Goal: Information Seeking & Learning: Learn about a topic

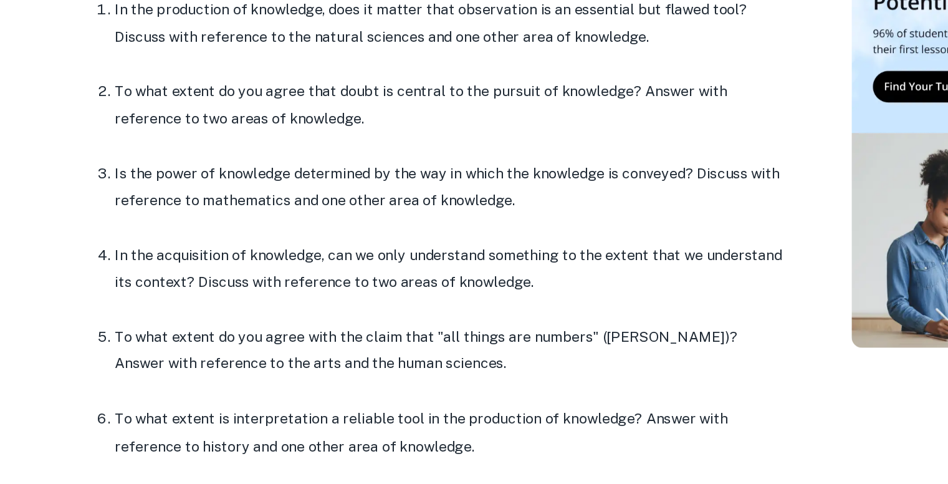
scroll to position [512, 0]
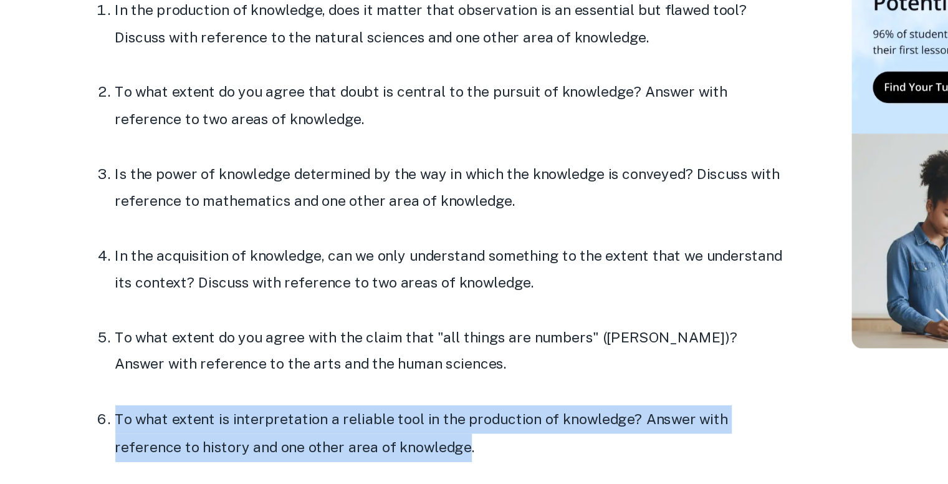
drag, startPoint x: 346, startPoint y: 454, endPoint x: 181, endPoint y: 424, distance: 167.4
click at [181, 424] on ol "In the production of knowledge, does it matter that observation is an essential…" at bounding box center [373, 302] width 499 height 327
copy ol "To what extent is interpretation a reliable tool in the production of knowledge…"
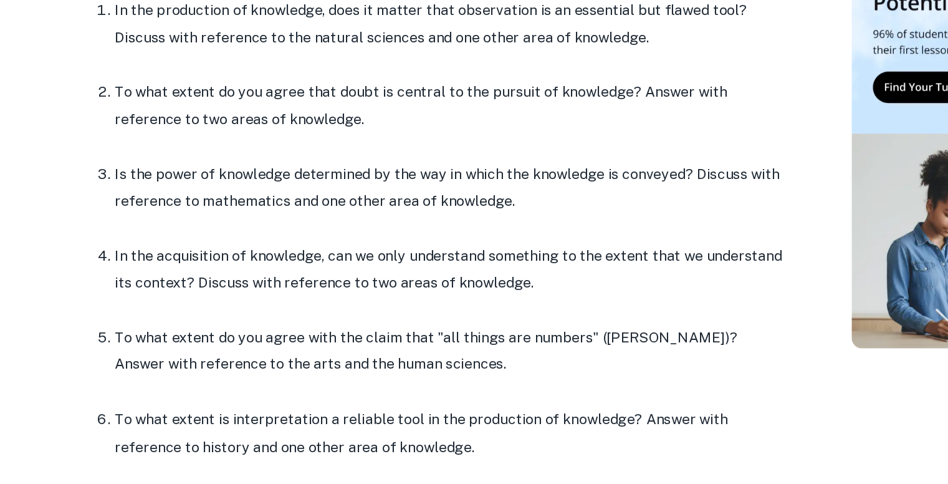
click at [505, 241] on p at bounding box center [386, 244] width 474 height 19
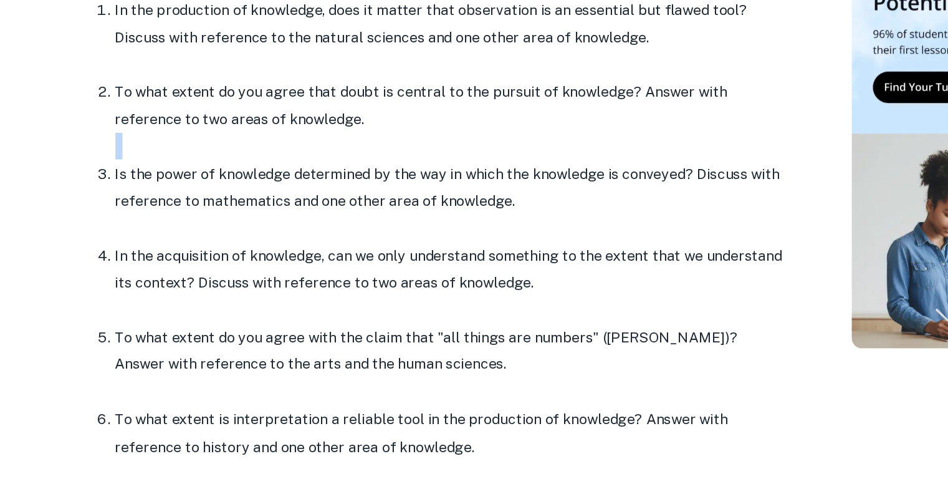
click at [505, 241] on p at bounding box center [386, 244] width 474 height 19
click at [473, 281] on p "Is the power of knowledge determined by the way in which the knowledge is conve…" at bounding box center [386, 274] width 474 height 38
click at [351, 202] on p "To what extent do you agree that doubt is central to the pursuit of knowledge? …" at bounding box center [386, 216] width 474 height 38
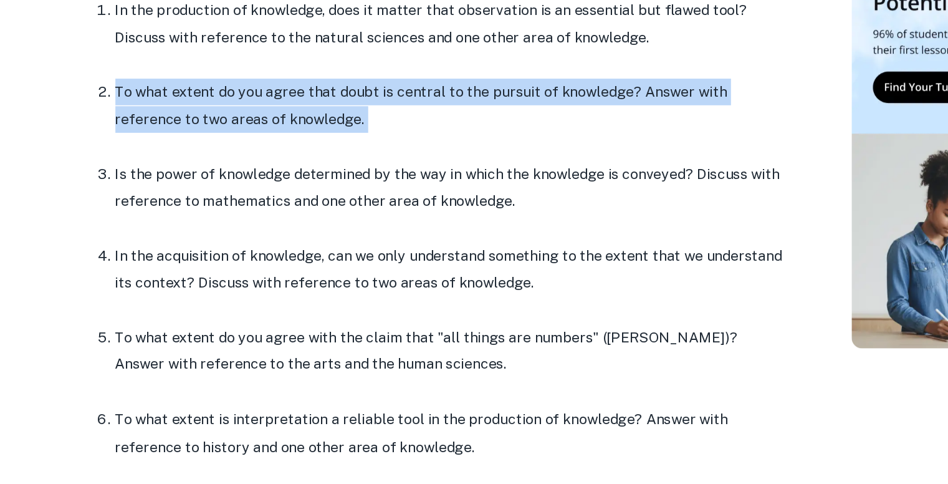
click at [351, 202] on p "To what extent do you agree that doubt is central to the pursuit of knowledge? …" at bounding box center [386, 216] width 474 height 38
copy p "To what extent do you agree that doubt is central to the pursuit of knowledge? …"
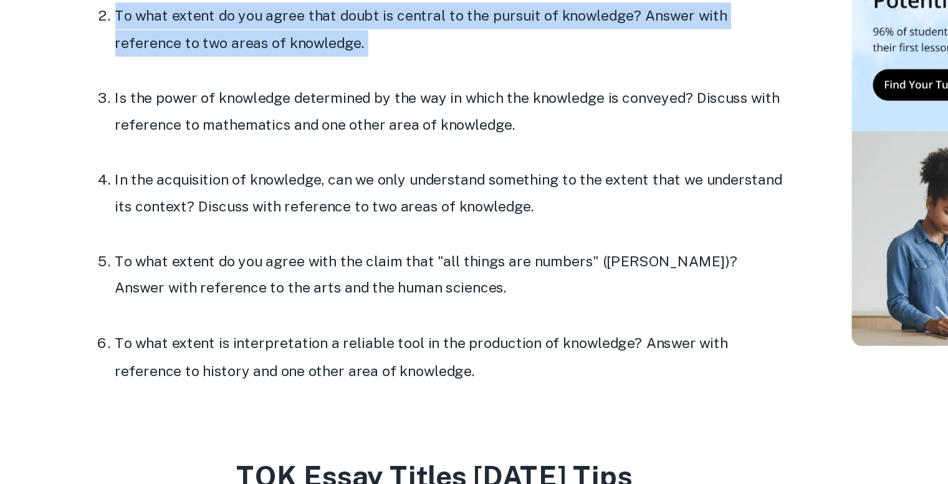
scroll to position [567, 0]
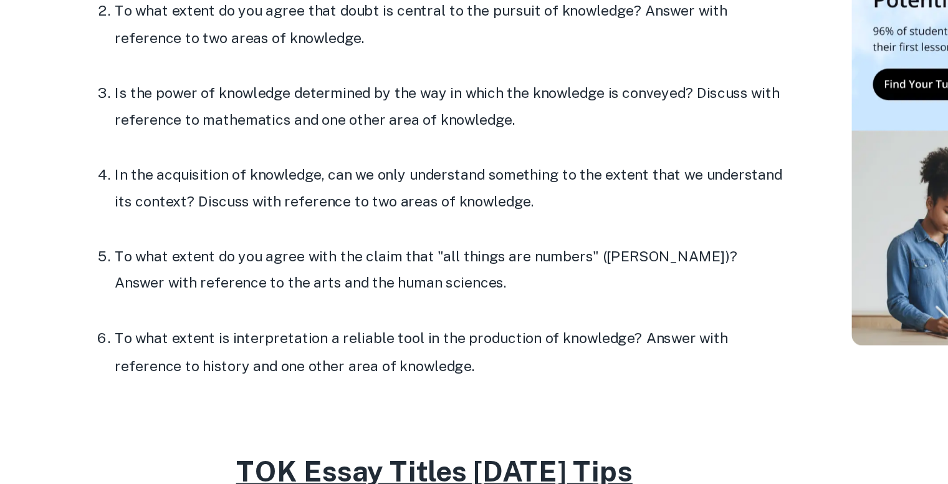
click at [151, 385] on li "To what extent is interpretation a reliable tool in the production of knowledge…" at bounding box center [386, 392] width 474 height 40
click at [151, 386] on li "To what extent is interpretation a reliable tool in the production of knowledge…" at bounding box center [386, 392] width 474 height 40
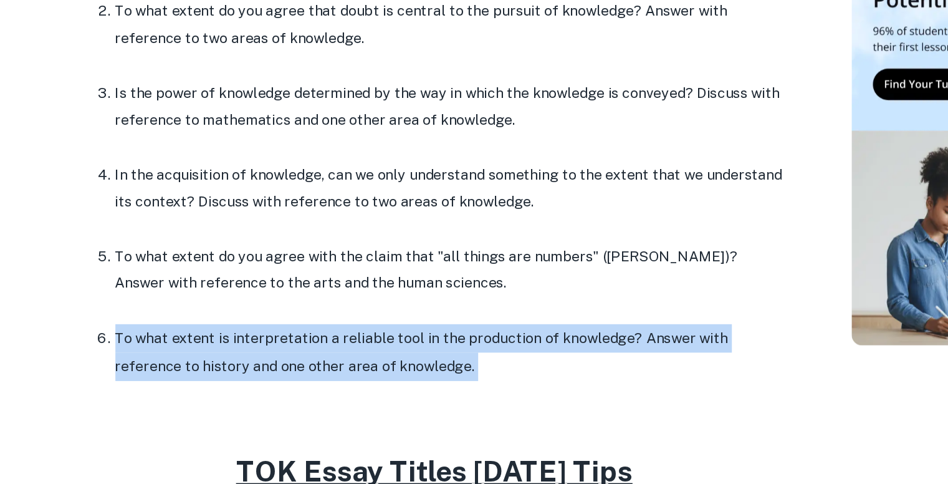
click at [151, 386] on li "To what extent is interpretation a reliable tool in the production of knowledge…" at bounding box center [386, 392] width 474 height 40
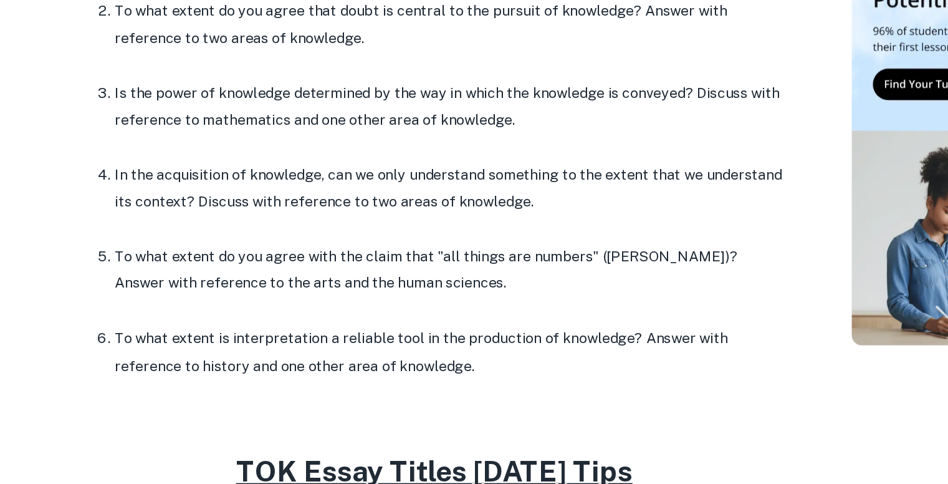
click at [381, 332] on p "To what extent do you agree with the claim that "all things are numbers" ([PERS…" at bounding box center [386, 334] width 474 height 38
click at [386, 315] on p "To what extent do you agree with the claim that "all things are numbers" ([PERS…" at bounding box center [386, 334] width 474 height 38
click at [391, 287] on p "In the acquisition of knowledge, can we only understand something to the extent…" at bounding box center [386, 276] width 474 height 38
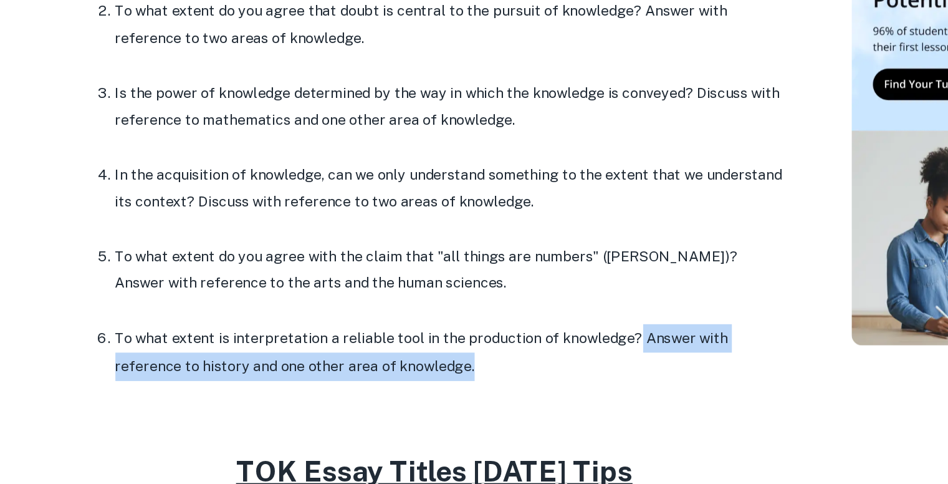
drag, startPoint x: 507, startPoint y: 383, endPoint x: 505, endPoint y: 408, distance: 25.0
click at [505, 408] on li "To what extent is interpretation a reliable tool in the production of knowledge…" at bounding box center [386, 392] width 474 height 40
copy li "Answer with reference to history and one other area of knowledge."
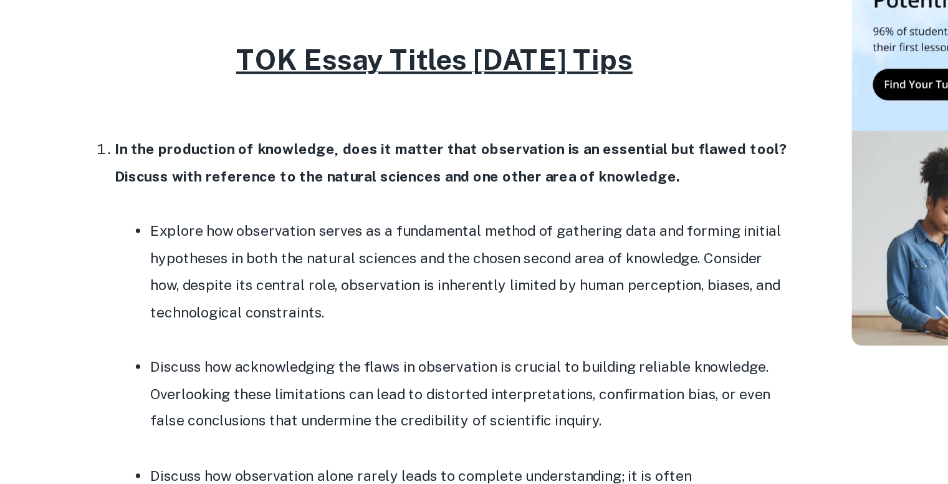
scroll to position [864, 0]
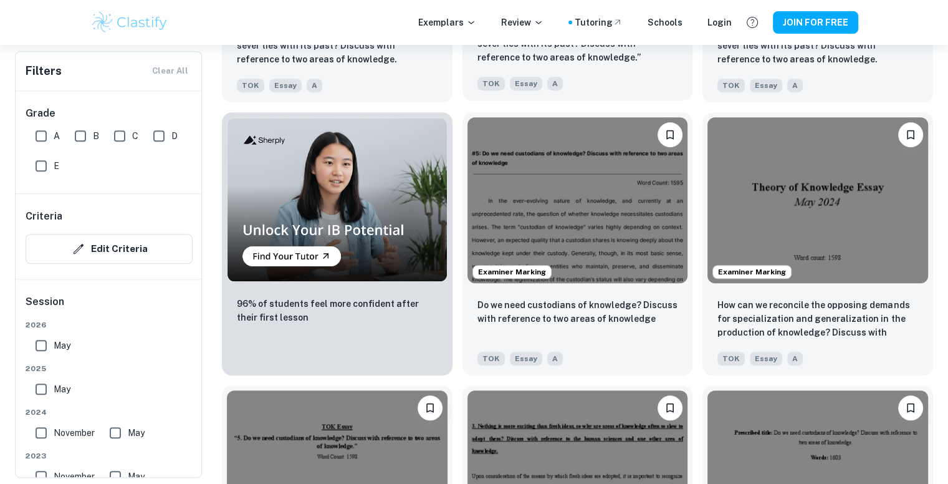
scroll to position [888, 0]
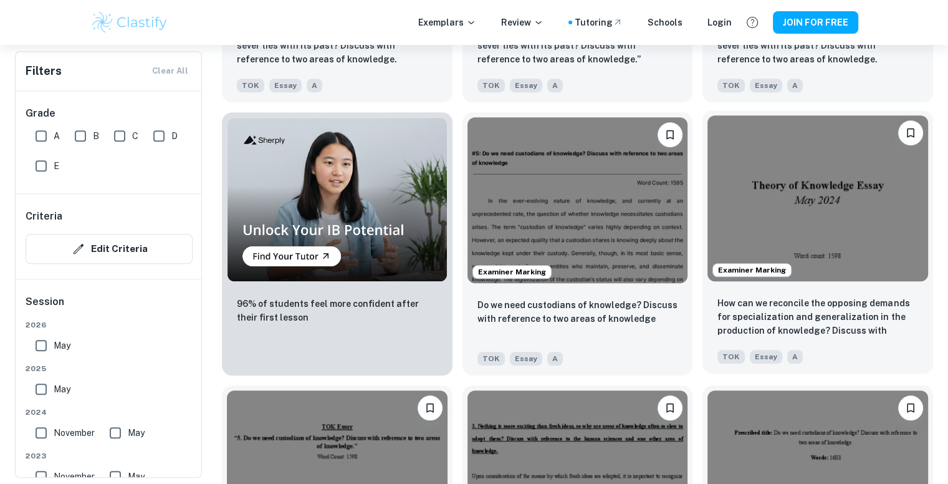
click at [844, 208] on img at bounding box center [818, 197] width 221 height 165
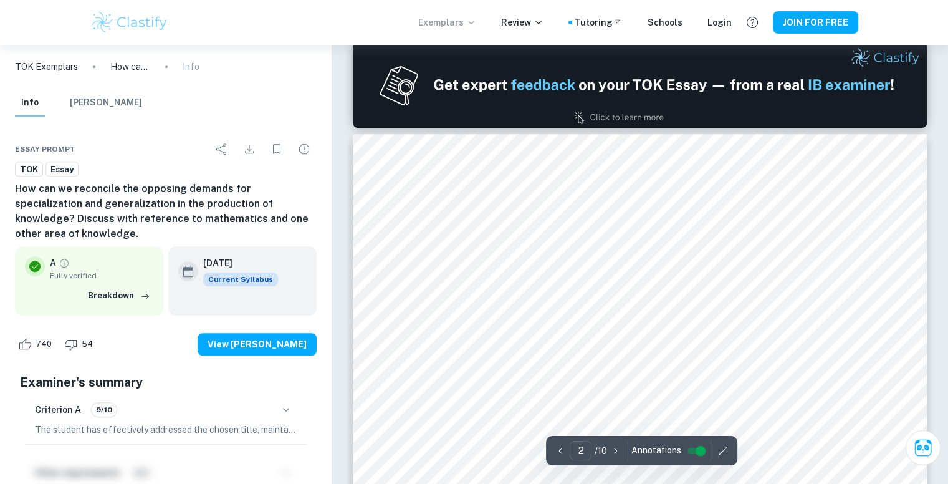
scroll to position [847, 0]
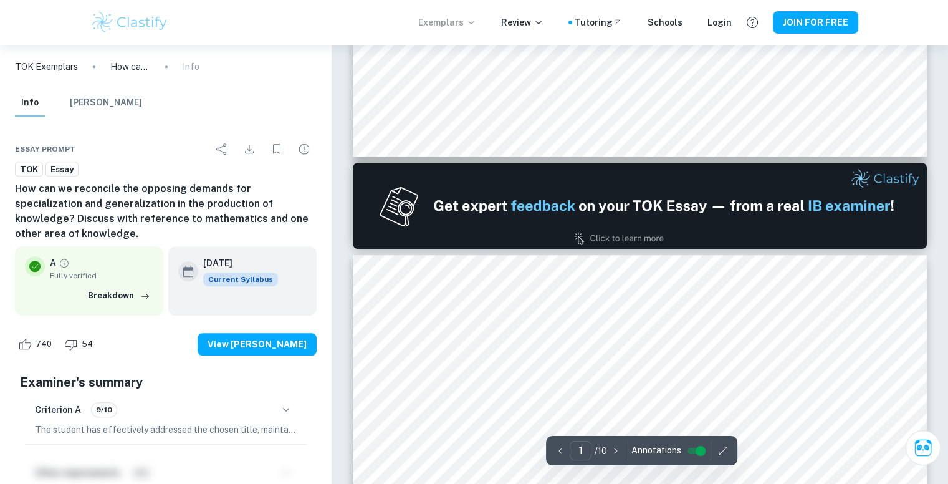
type input "2"
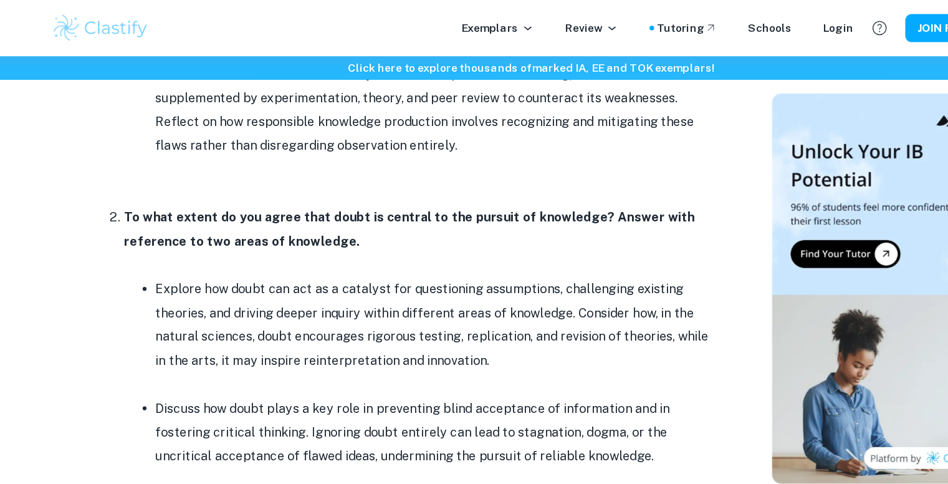
scroll to position [1274, 0]
